Goal: Task Accomplishment & Management: Complete application form

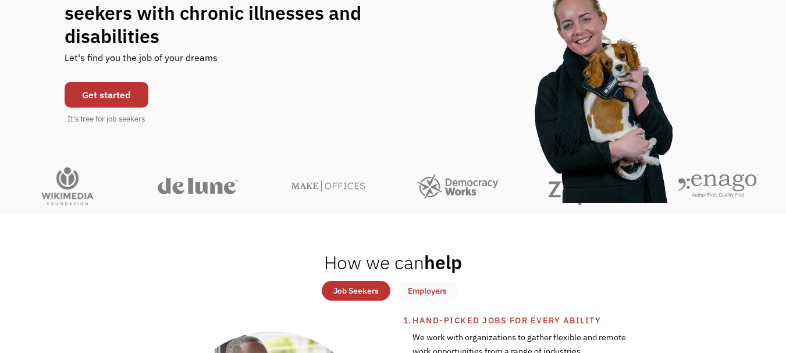
scroll to position [163, 0]
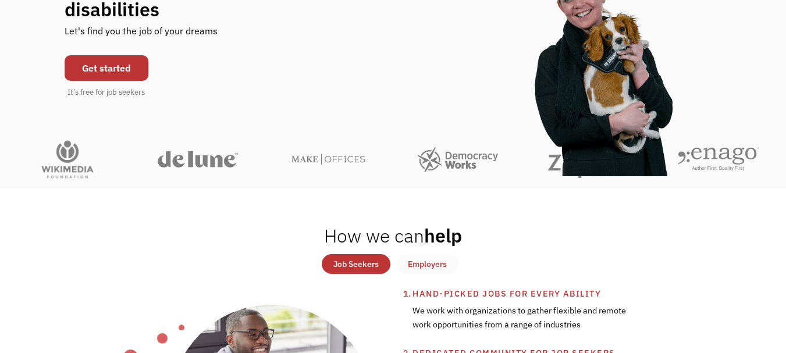
click at [117, 66] on link "Get started" at bounding box center [107, 68] width 84 height 26
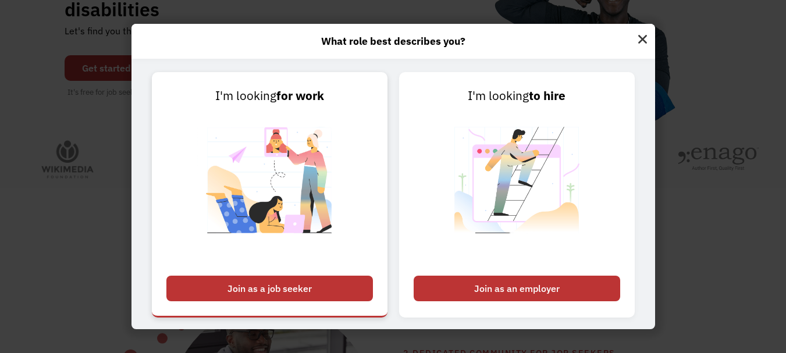
click at [268, 285] on div "Join as a job seeker" at bounding box center [269, 289] width 207 height 26
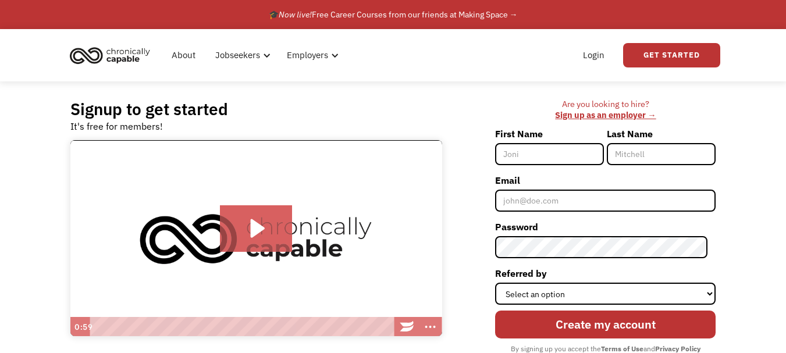
scroll to position [76, 0]
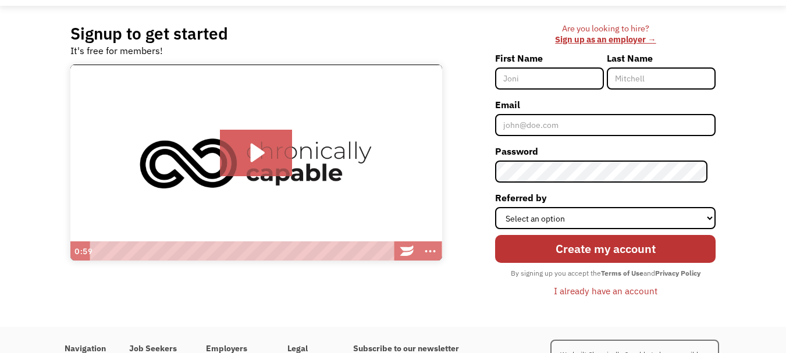
click at [583, 70] on input "First Name" at bounding box center [549, 78] width 109 height 22
type input "[PERSON_NAME]"
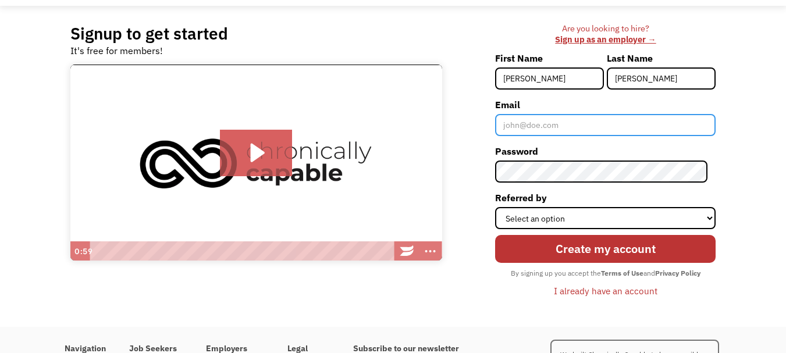
click at [546, 121] on input "Email" at bounding box center [605, 125] width 220 height 22
click at [608, 128] on input "[EMAIL_ADDRESS][DOMAIN_NAME]" at bounding box center [605, 125] width 220 height 22
drag, startPoint x: 608, startPoint y: 128, endPoint x: 522, endPoint y: 131, distance: 85.6
click at [522, 131] on input "jillblasser@outlook.com" at bounding box center [605, 125] width 220 height 22
type input "j"
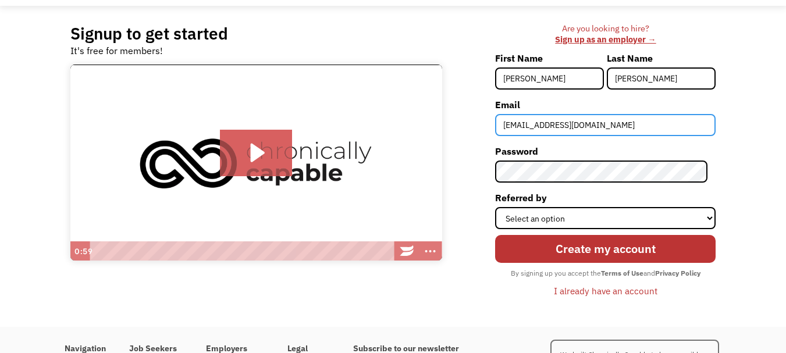
type input "jillyolebear@Hotmail.com"
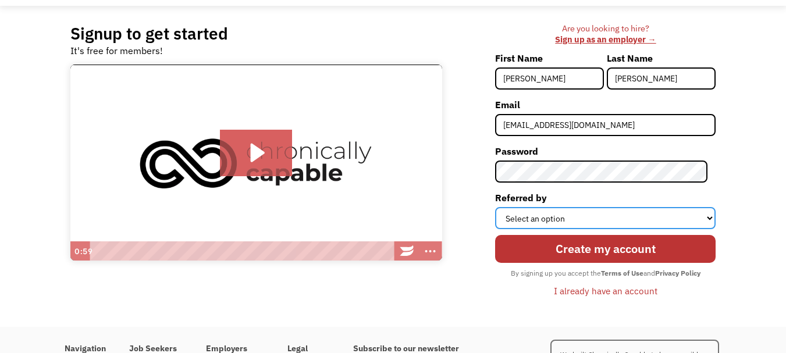
click at [527, 207] on select "Select an option Instagram Facebook Twitter Search Engine News Article Word of …" at bounding box center [605, 218] width 220 height 22
select select "Other"
click at [503, 207] on select "Select an option Instagram Facebook Twitter Search Engine News Article Word of …" at bounding box center [605, 218] width 220 height 22
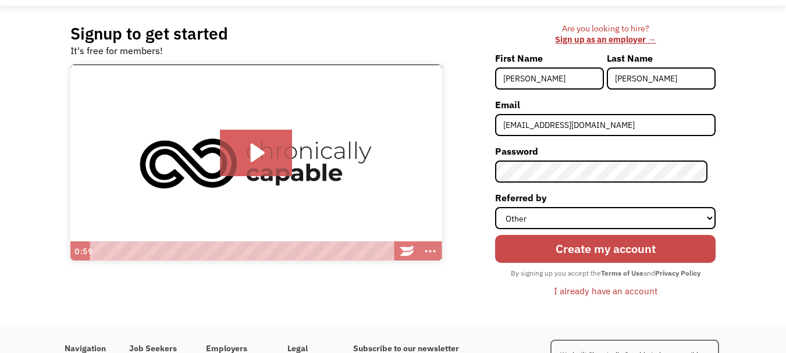
click at [539, 250] on input "Create my account" at bounding box center [605, 249] width 220 height 28
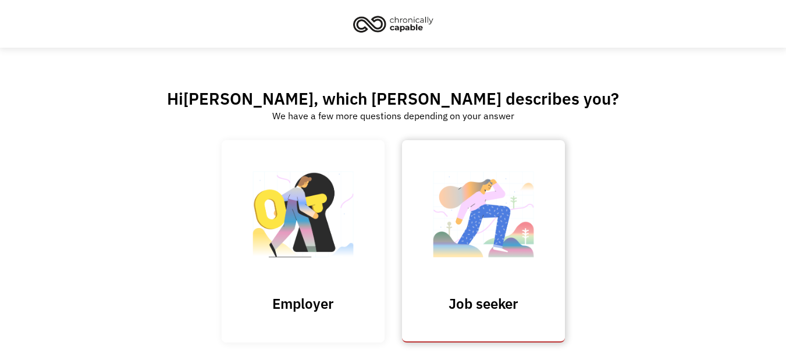
click at [503, 250] on img at bounding box center [483, 219] width 116 height 113
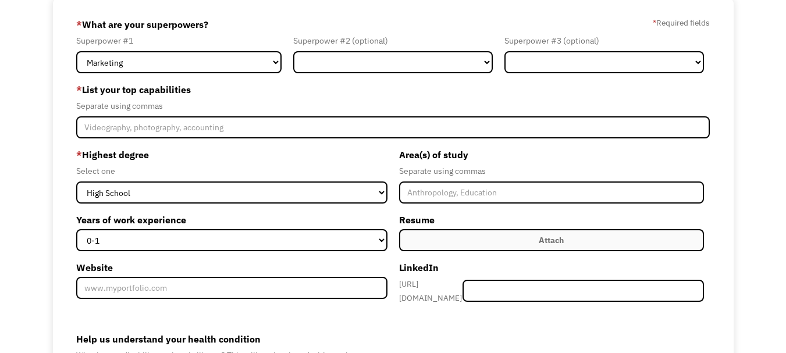
scroll to position [84, 0]
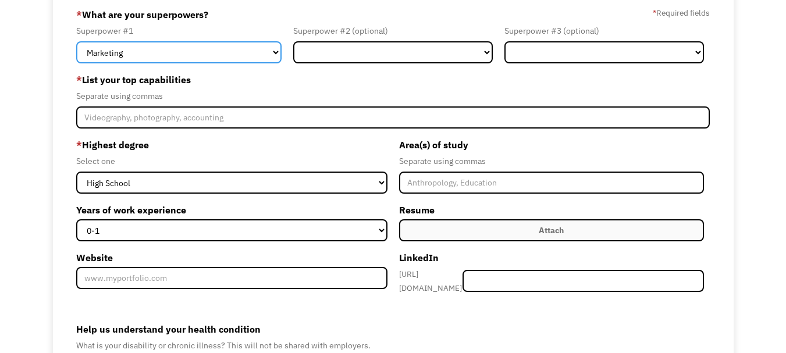
click at [256, 49] on select "Marketing Human Resources Finance Technology Operations Sales Industrial & Manu…" at bounding box center [178, 52] width 205 height 22
select select "Science & Education"
click at [76, 41] on select "Marketing Human Resources Finance Technology Operations Sales Industrial & Manu…" at bounding box center [178, 52] width 205 height 22
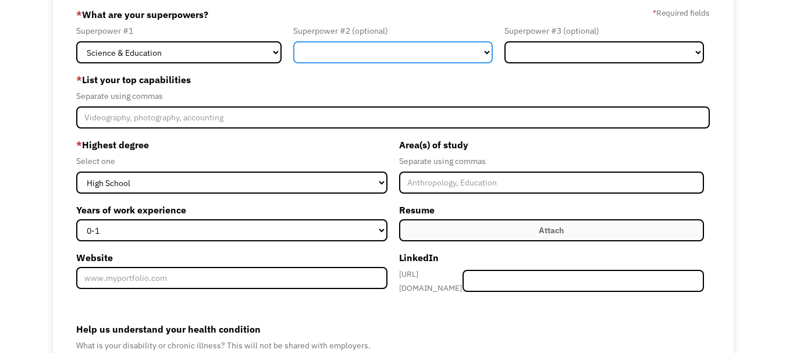
click at [369, 43] on select "Marketing Human Resources Finance Technology Operations Sales Industrial & Manu…" at bounding box center [393, 52] width 200 height 22
select select "Other"
click at [293, 41] on select "Marketing Human Resources Finance Technology Operations Sales Industrial & Manu…" at bounding box center [393, 52] width 200 height 22
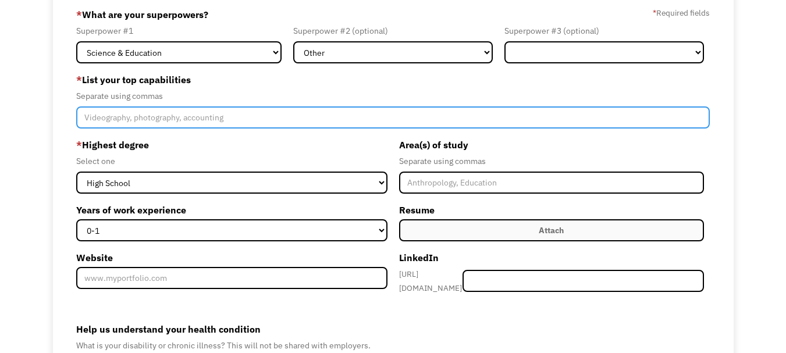
click at [233, 113] on input "Member-Create-Step1" at bounding box center [392, 117] width 633 height 22
type input "teaching, writing, reading, crafting"
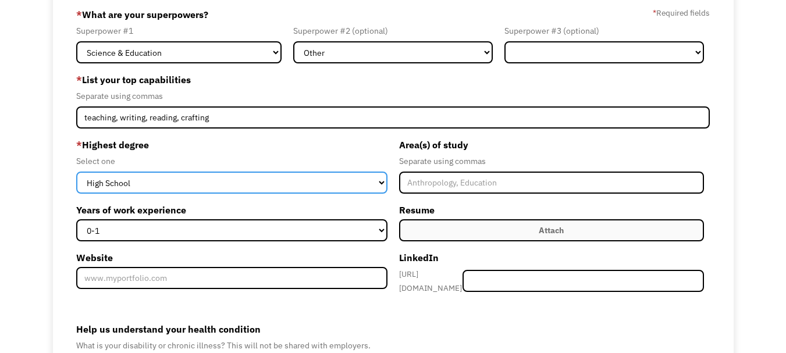
click at [208, 180] on select "High School Associates Bachelors Master's PhD" at bounding box center [231, 183] width 311 height 22
select select "bachelors"
click at [76, 172] on select "High School Associates Bachelors Master's PhD" at bounding box center [231, 183] width 311 height 22
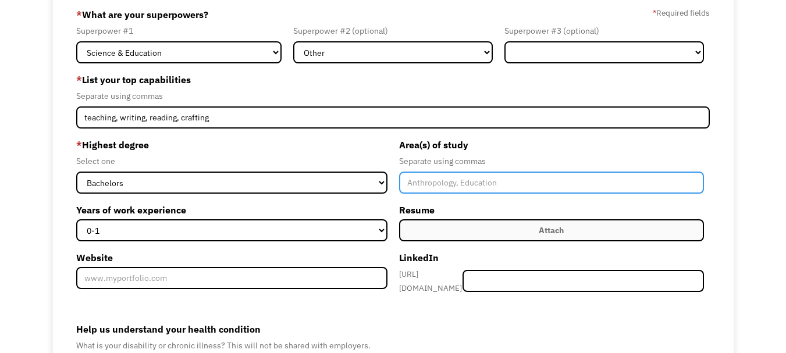
click at [449, 191] on input "Member-Create-Step1" at bounding box center [551, 183] width 305 height 22
type input "Education"
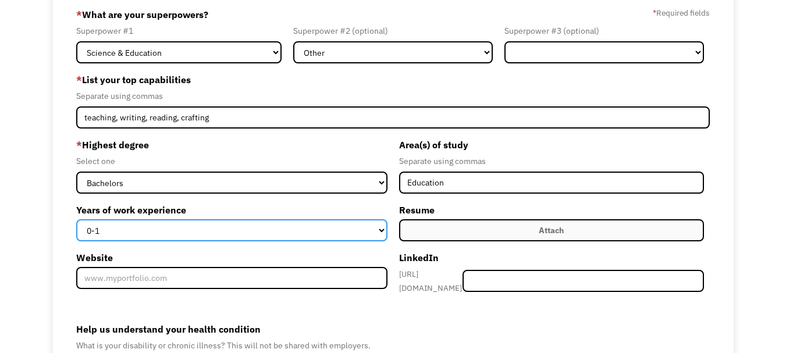
click at [287, 226] on select "0-1 2-4 5-10 11-15 15+" at bounding box center [231, 230] width 311 height 22
select select "15+"
click at [76, 219] on select "0-1 2-4 5-10 11-15 15+" at bounding box center [231, 230] width 311 height 22
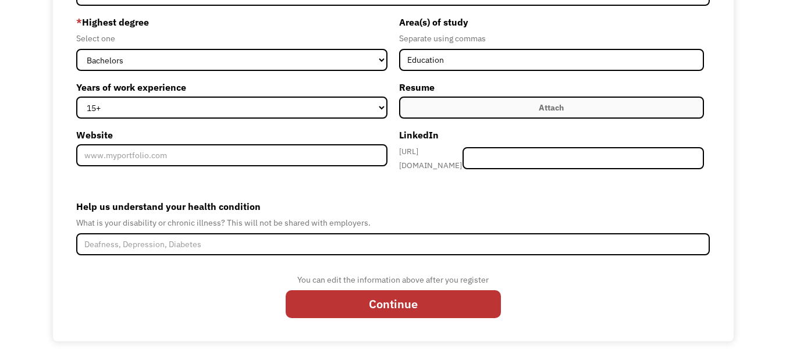
click at [235, 222] on div "What is your disability or chronic illness? This will not be shared with employ…" at bounding box center [392, 223] width 633 height 14
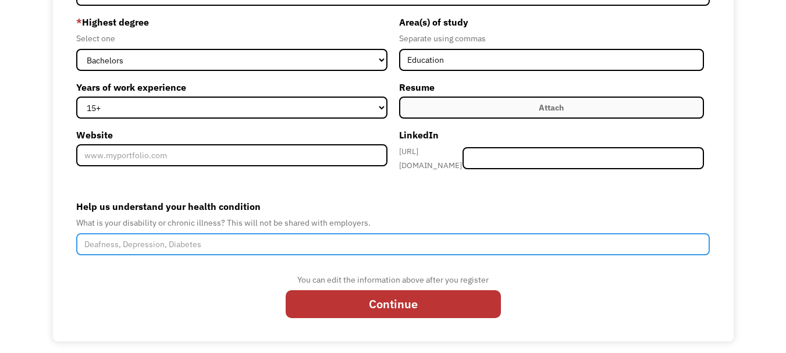
click at [209, 242] on input "Help us understand your health condition" at bounding box center [392, 244] width 633 height 22
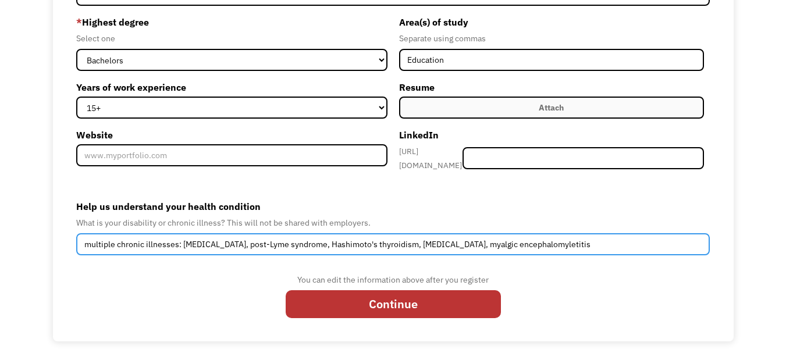
type input "multiple chronic illnesses: Fibromyalgia, post-Lyme syndrome, Hashimoto's thyro…"
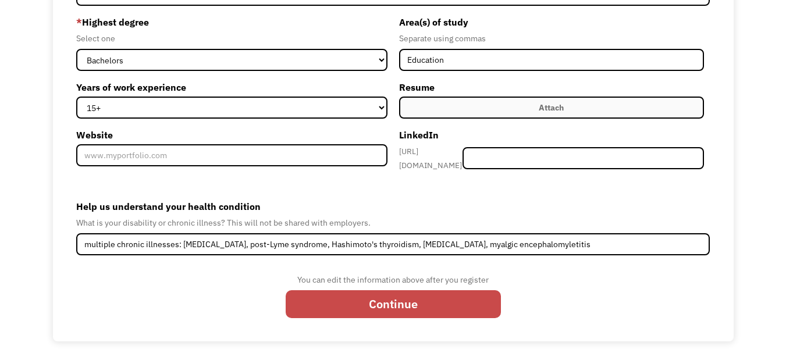
click at [418, 295] on input "Continue" at bounding box center [393, 304] width 215 height 28
type input "Please wait..."
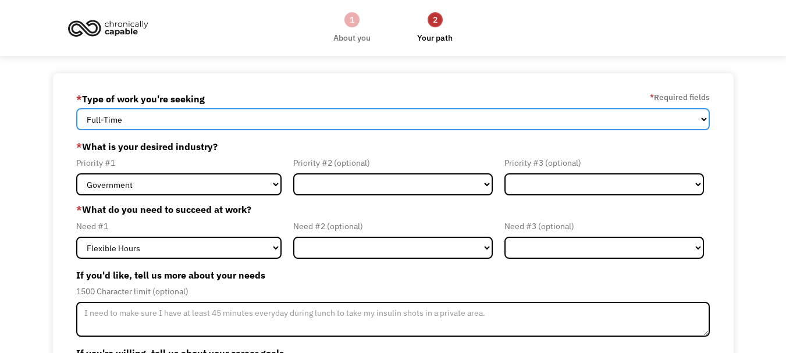
click at [231, 119] on select "Full-Time Part-Time Both Full-Time and Part-Time" at bounding box center [392, 119] width 633 height 22
select select "Both Full-Time and Part-Time"
click at [76, 108] on select "Full-Time Part-Time Both Full-Time and Part-Time" at bounding box center [392, 119] width 633 height 22
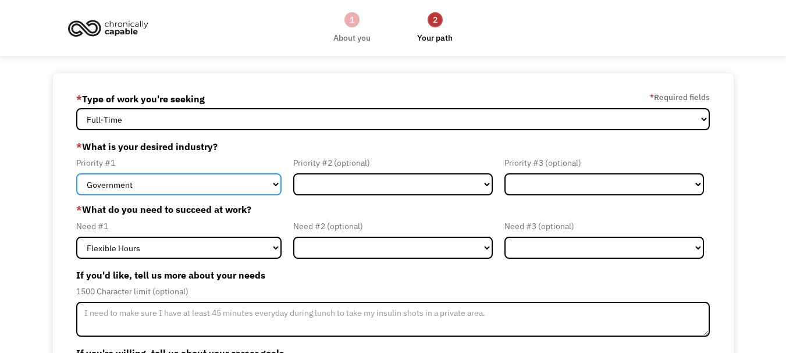
click at [207, 187] on select "Government Finance & Insurance Health & Social Care Tech & Engineering Creative…" at bounding box center [178, 184] width 205 height 22
select select "Education"
click at [76, 173] on select "Government Finance & Insurance Health & Social Care Tech & Engineering Creative…" at bounding box center [178, 184] width 205 height 22
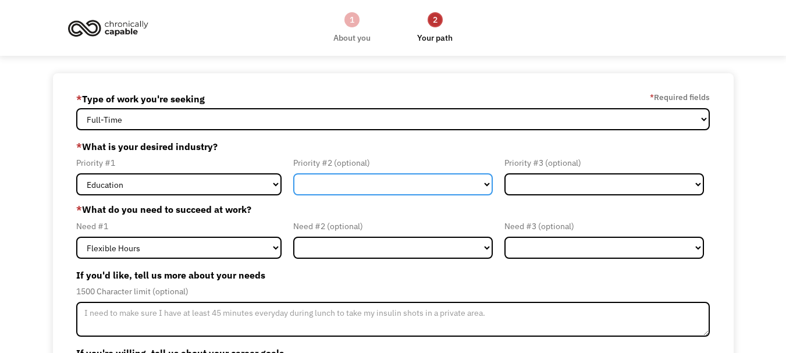
click at [340, 180] on select "Government Finance & Insurance Health & Social Care Tech & Engineering Creative…" at bounding box center [393, 184] width 200 height 22
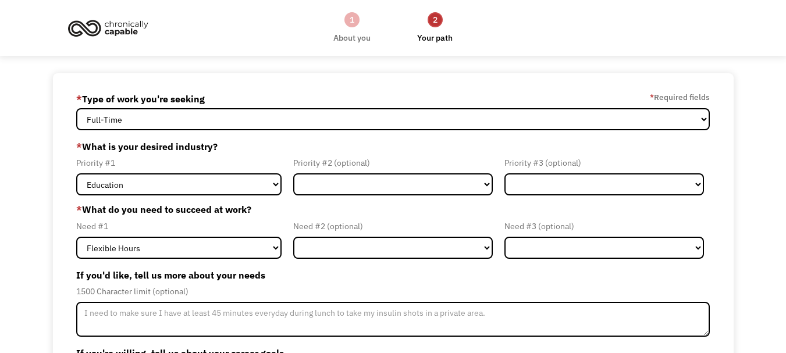
click at [376, 156] on div "Priority #2 (optional)" at bounding box center [393, 163] width 200 height 14
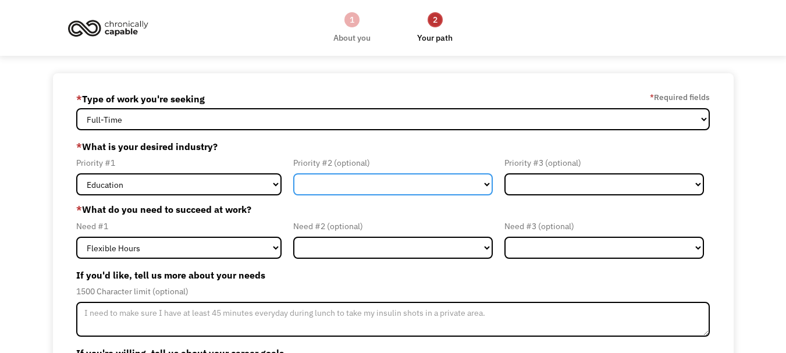
click at [306, 176] on select "Government Finance & Insurance Health & Social Care Tech & Engineering Creative…" at bounding box center [393, 184] width 200 height 22
select select "Other"
click at [293, 173] on select "Government Finance & Insurance Health & Social Care Tech & Engineering Creative…" at bounding box center [393, 184] width 200 height 22
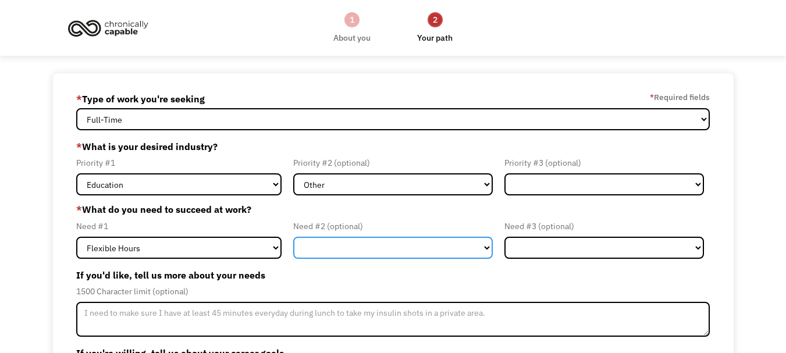
click at [362, 252] on select "Flexible Hours Remote Work Service Animal On-site Accommodations Visual Support…" at bounding box center [393, 248] width 200 height 22
select select "Remote Work"
click at [293, 237] on select "Flexible Hours Remote Work Service Animal On-site Accommodations Visual Support…" at bounding box center [393, 248] width 200 height 22
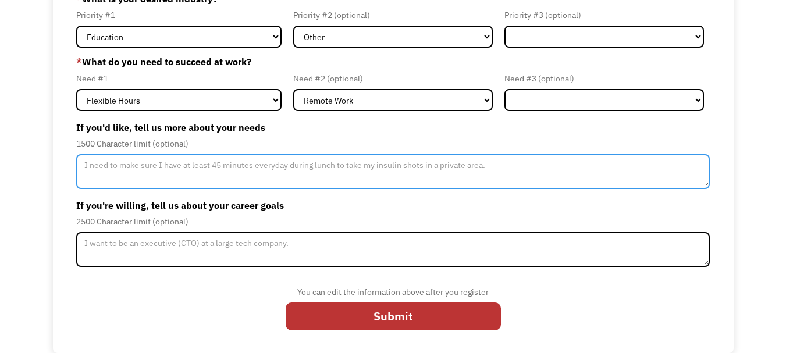
click at [453, 178] on textarea "Member-Update-Form-Step2" at bounding box center [392, 171] width 633 height 35
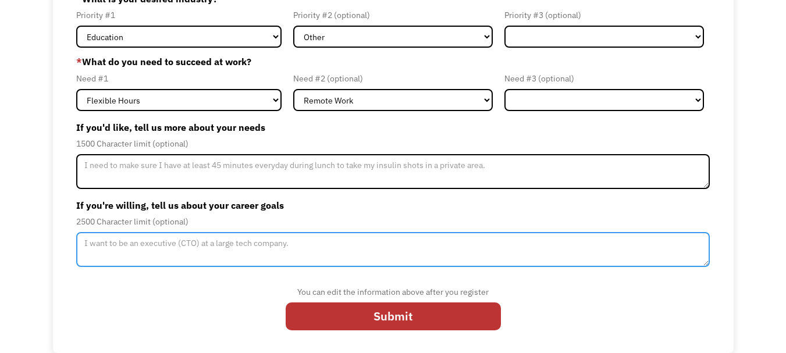
click at [283, 253] on textarea "Member-Update-Form-Step2" at bounding box center [392, 249] width 633 height 35
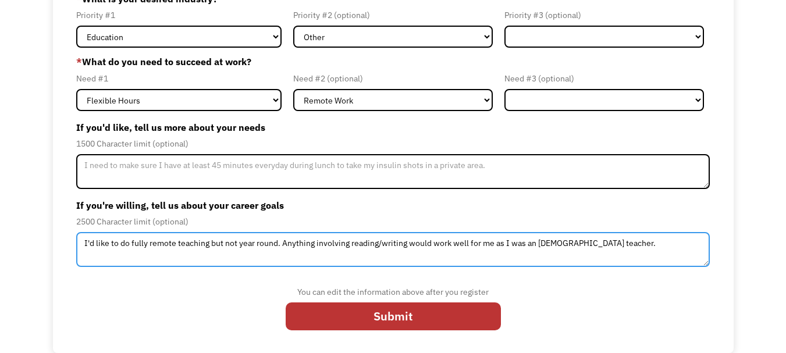
type textarea "I'd like to do fully remote teaching but not year round. Anything involving rea…"
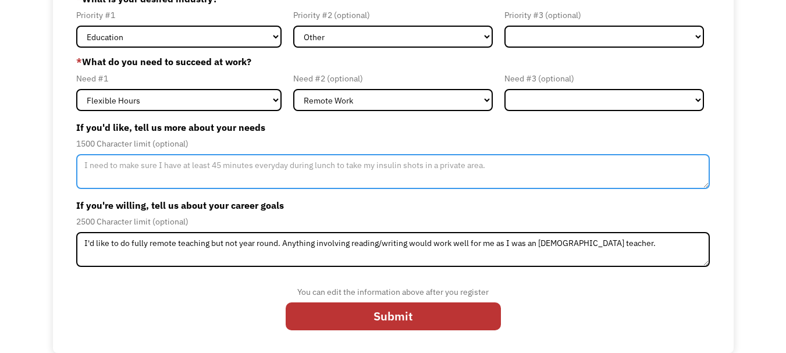
click at [244, 179] on textarea "Member-Update-Form-Step2" at bounding box center [392, 171] width 633 height 35
click at [168, 168] on textarea "I need frequent breaks, flexibility to" at bounding box center [392, 171] width 633 height 35
click at [258, 165] on textarea "I need frequent breaks, flexibility to" at bounding box center [392, 171] width 633 height 35
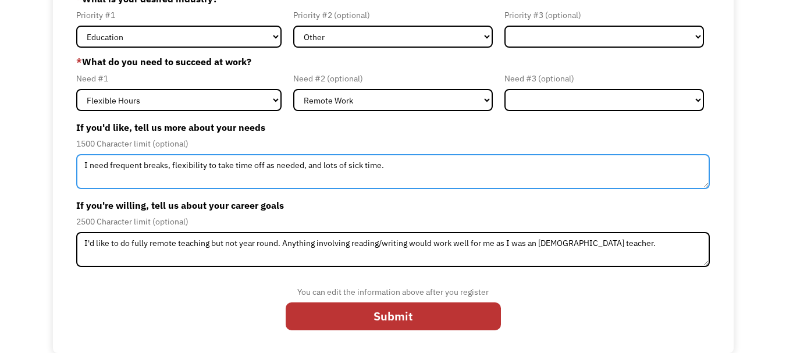
type textarea "I need frequent breaks, flexibility to take time off as needed, and lots of sic…"
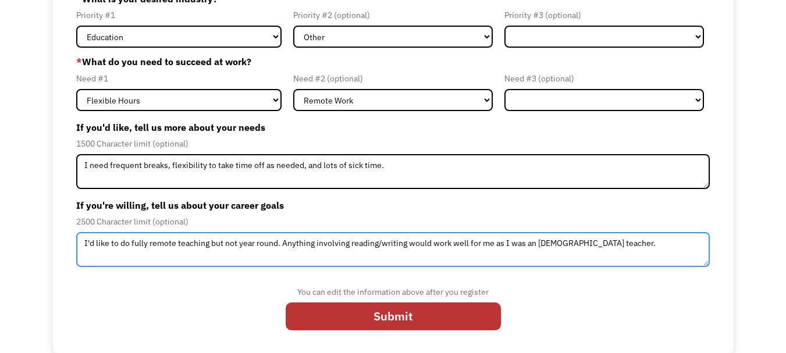
click at [281, 241] on textarea "I'd like to do fully remote teaching but not year round. Anything involving rea…" at bounding box center [392, 249] width 633 height 35
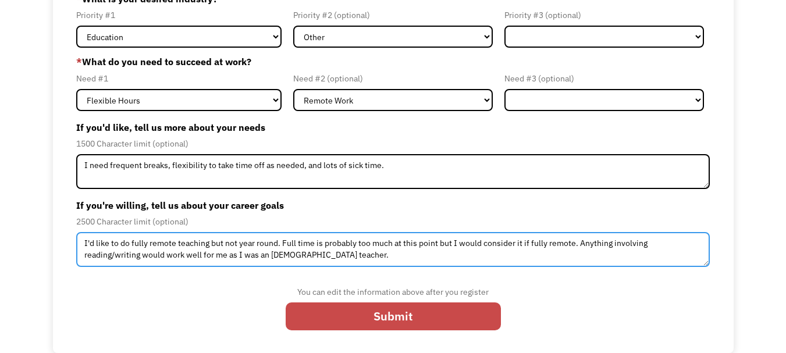
type textarea "I'd like to do fully remote teaching but not year round. Full time is probably …"
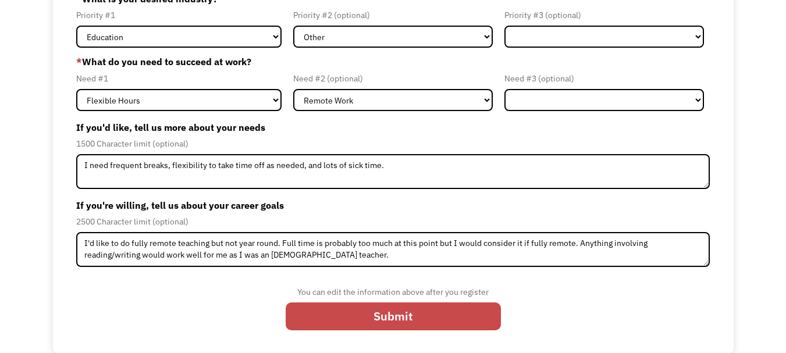
click at [346, 319] on input "Submit" at bounding box center [393, 316] width 215 height 28
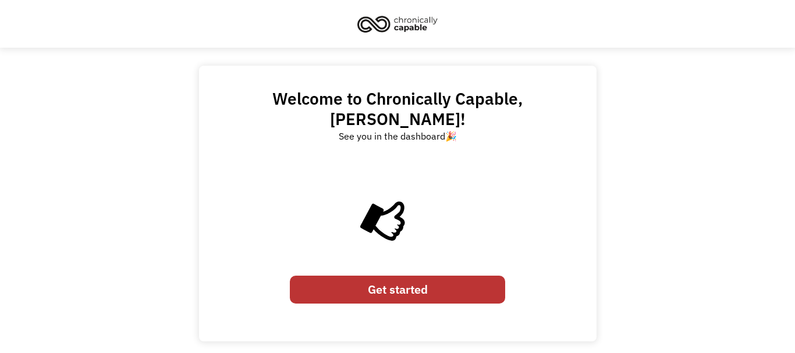
click at [358, 276] on link "Get started" at bounding box center [397, 290] width 215 height 28
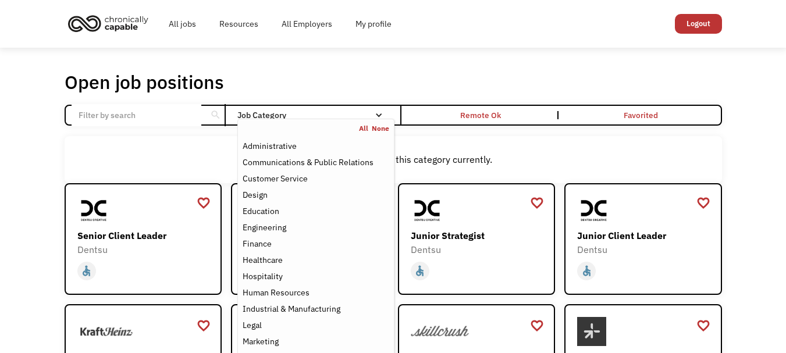
click at [350, 111] on div "Job Category" at bounding box center [315, 115] width 156 height 8
click at [275, 112] on div "Job Category" at bounding box center [315, 115] width 156 height 8
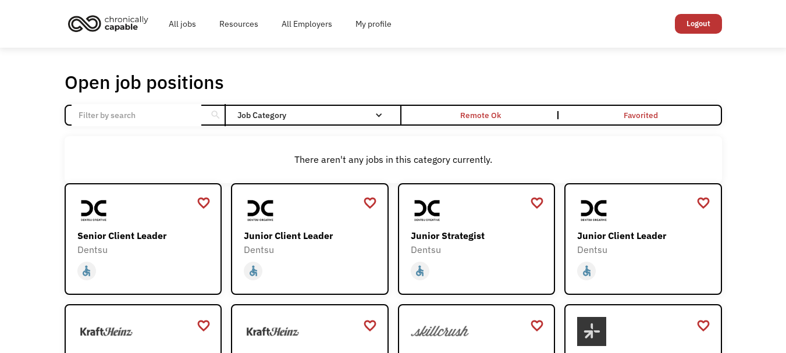
click at [275, 112] on div "Job Category" at bounding box center [315, 115] width 156 height 8
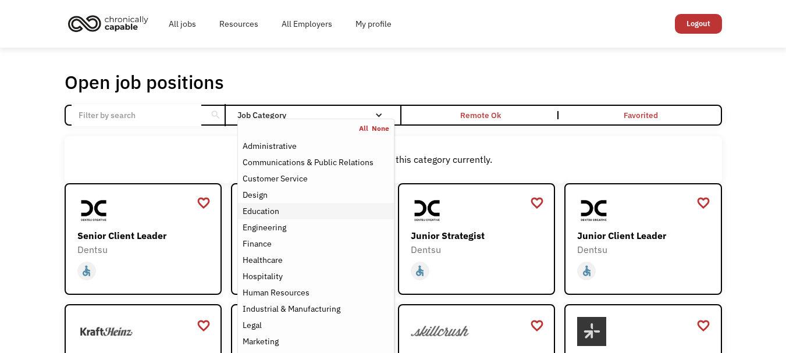
click at [261, 215] on div "Education" at bounding box center [261, 211] width 37 height 14
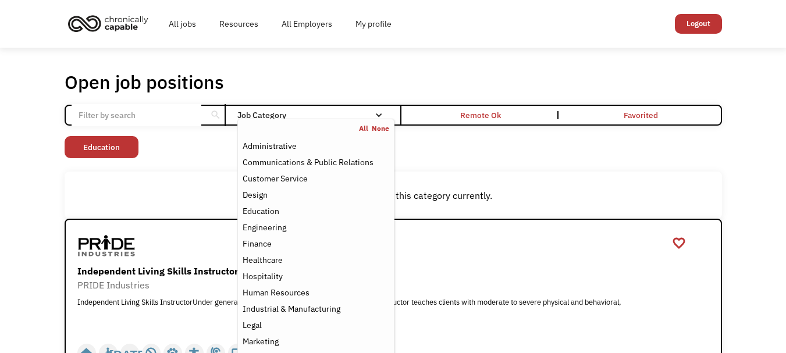
click at [604, 154] on div "Non-profit/Philanthropy Other Transportation Technology Science Sales Operation…" at bounding box center [393, 148] width 657 height 25
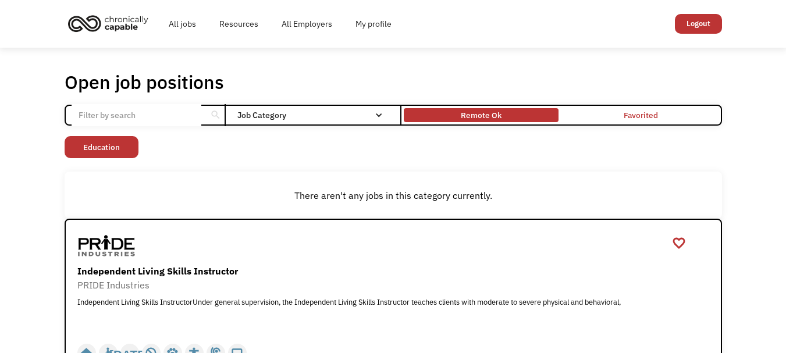
click at [502, 115] on div "Remote Ok" at bounding box center [481, 115] width 155 height 8
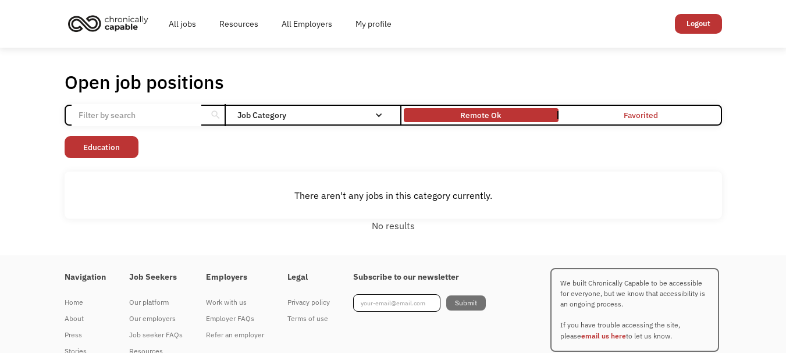
click at [468, 103] on div "Open job positions You have X liked items Search search Filter by category Admi…" at bounding box center [393, 151] width 657 height 162
click at [457, 116] on div "Remote Ok" at bounding box center [481, 115] width 155 height 8
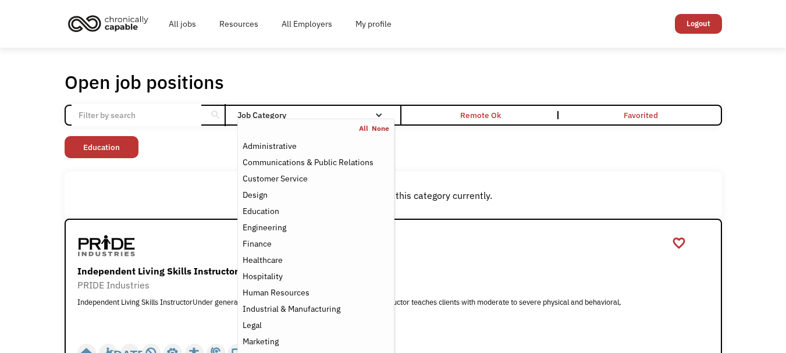
click at [280, 120] on nav "All None Administrative Communications & Public Relations Customer Service Desi…" at bounding box center [315, 294] width 156 height 350
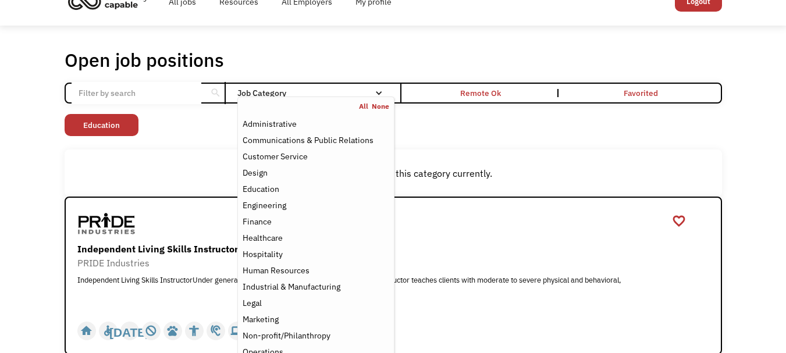
scroll to position [23, 0]
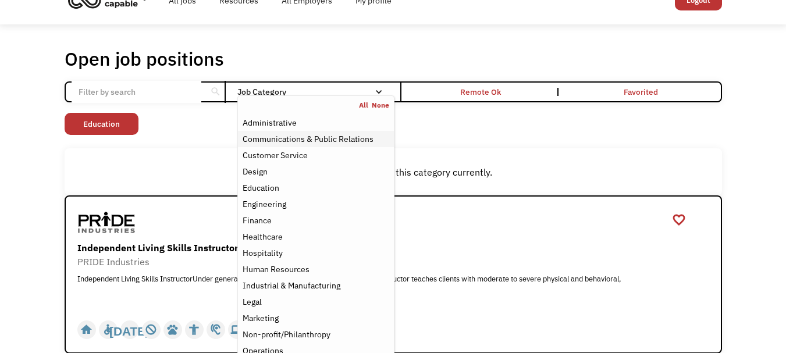
click at [281, 133] on div "Communications & Public Relations" at bounding box center [308, 139] width 131 height 14
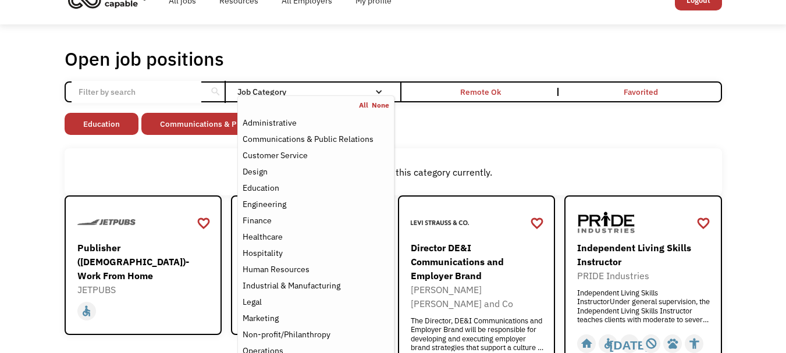
click at [410, 154] on div "There aren't any jobs in this category currently." at bounding box center [393, 171] width 657 height 47
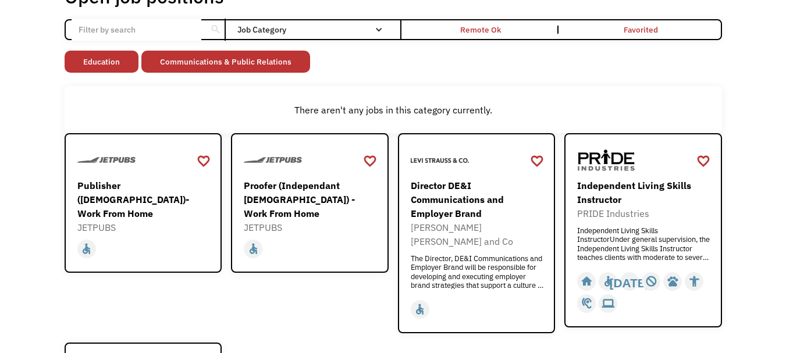
scroll to position [140, 0]
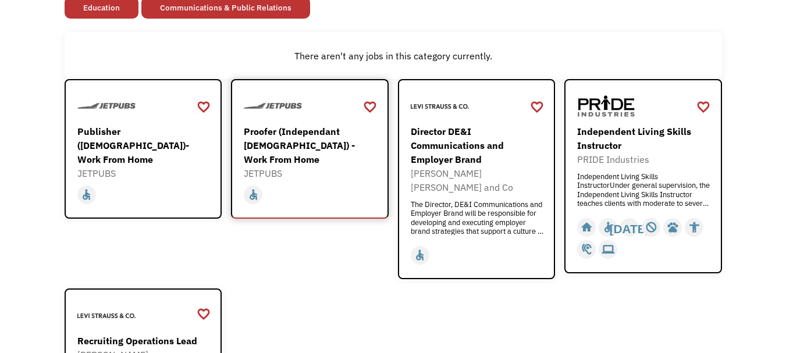
click at [330, 141] on div "Proofer (Independant [DEMOGRAPHIC_DATA]) - Work From Home" at bounding box center [311, 145] width 135 height 42
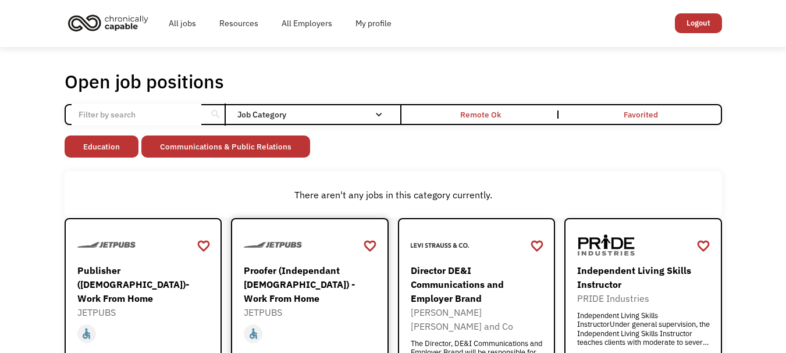
scroll to position [0, 0]
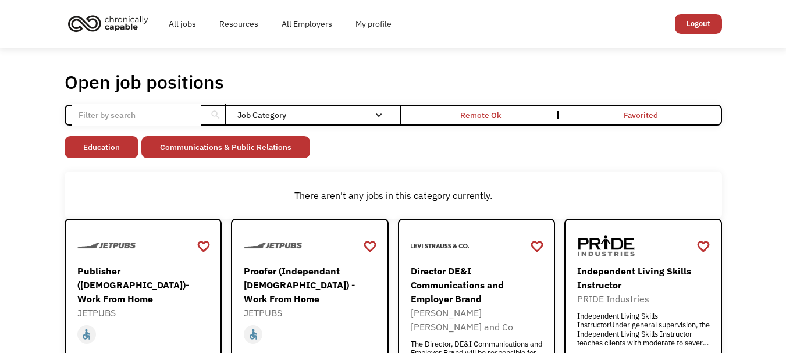
click at [453, 126] on div "Open job positions You have X liked items Search search Filter by category Admi…" at bounding box center [393, 335] width 657 height 530
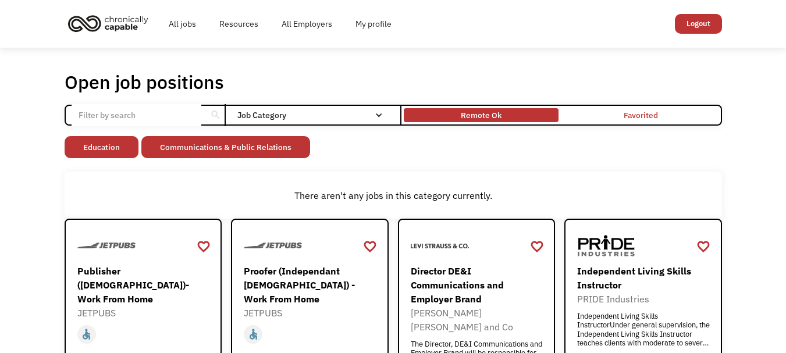
click at [453, 116] on div "Remote Ok" at bounding box center [481, 115] width 155 height 8
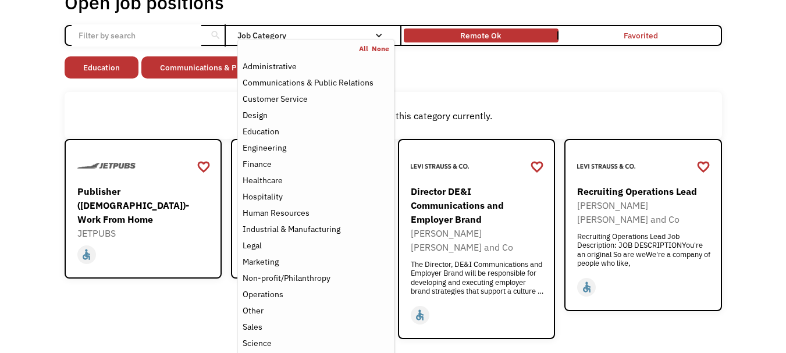
scroll to position [116, 0]
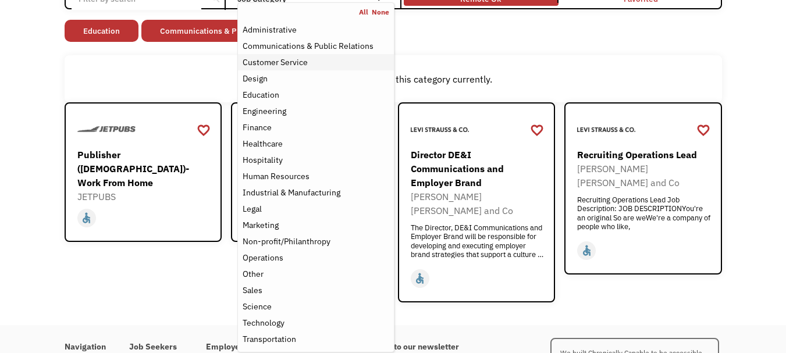
click at [368, 63] on div "Customer Service" at bounding box center [316, 62] width 146 height 14
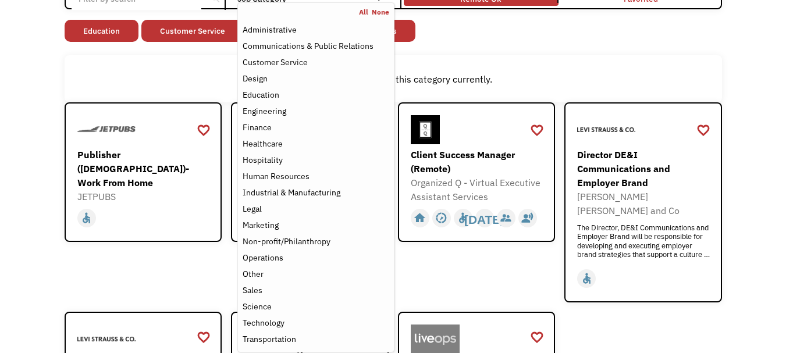
click at [439, 55] on div "There aren't any jobs in this category currently." at bounding box center [393, 78] width 657 height 47
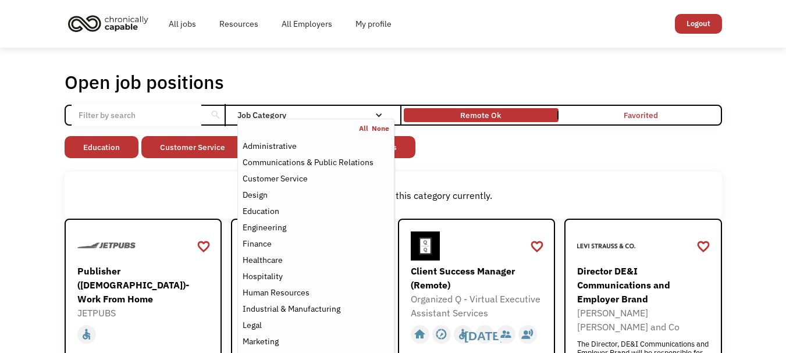
click at [381, 115] on div "Email Form" at bounding box center [379, 115] width 8 height 8
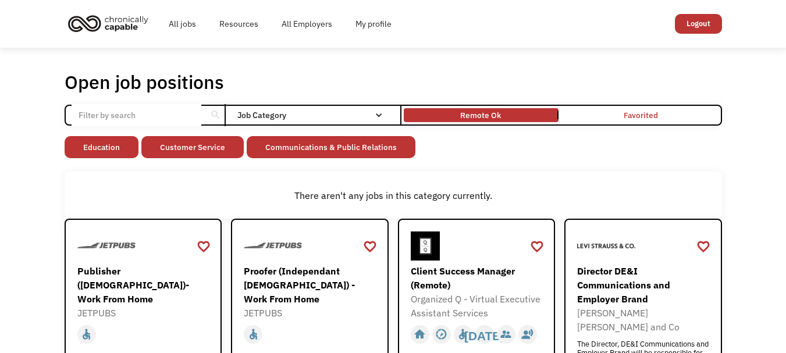
click at [381, 115] on div "Email Form" at bounding box center [379, 115] width 8 height 8
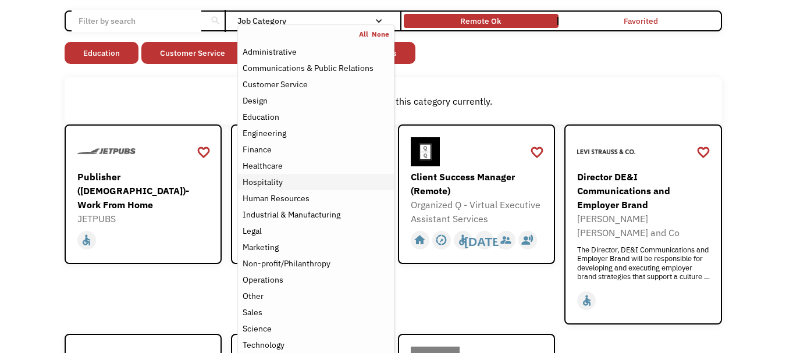
scroll to position [111, 0]
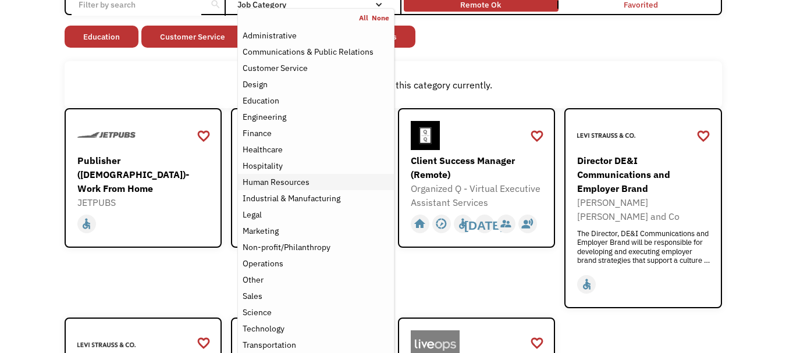
click at [287, 174] on link "Human Resources" at bounding box center [315, 182] width 155 height 16
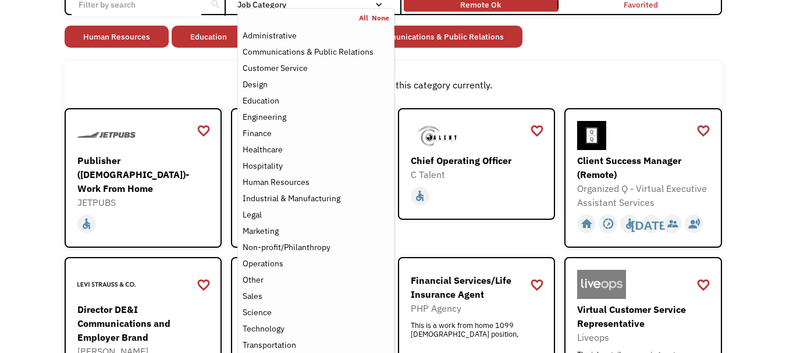
click at [607, 79] on div "There aren't any jobs in this category currently." at bounding box center [393, 85] width 646 height 14
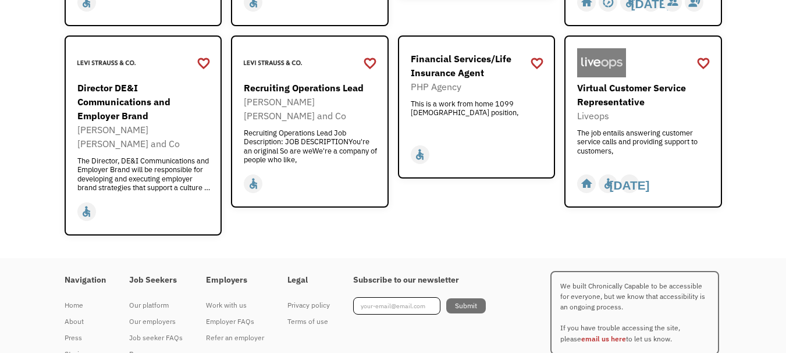
scroll to position [361, 0]
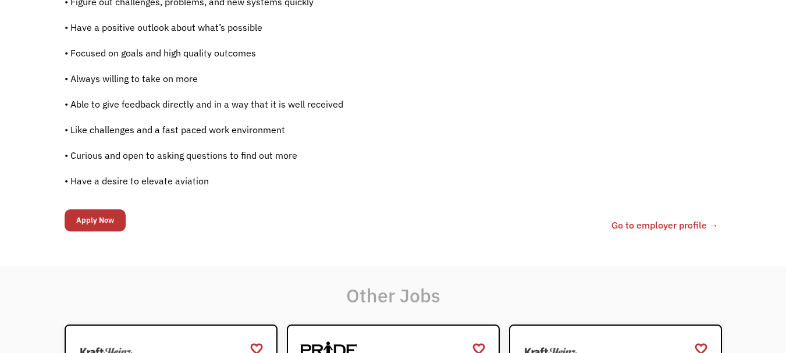
scroll to position [907, 0]
